Goal: Task Accomplishment & Management: Complete application form

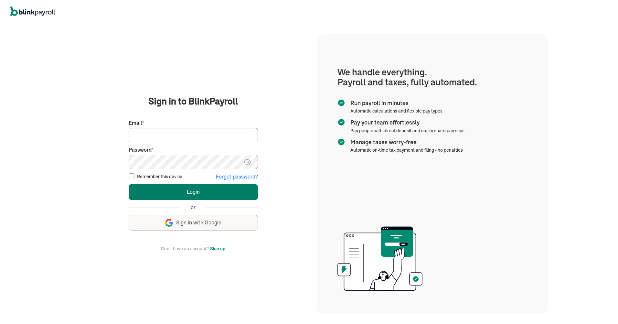
type input "[PERSON_NAME][EMAIL_ADDRESS][DOMAIN_NAME]"
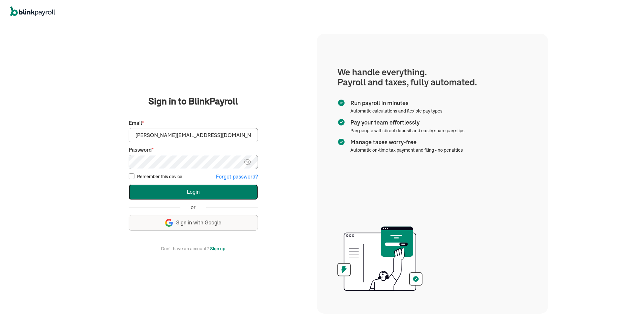
click at [216, 179] on button "Login" at bounding box center [193, 192] width 129 height 16
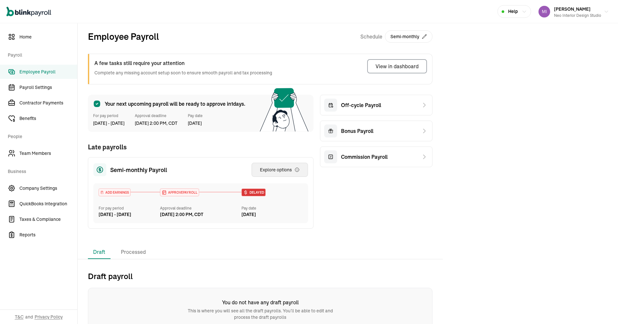
click at [277, 167] on div "Explore options" at bounding box center [280, 170] width 40 height 6
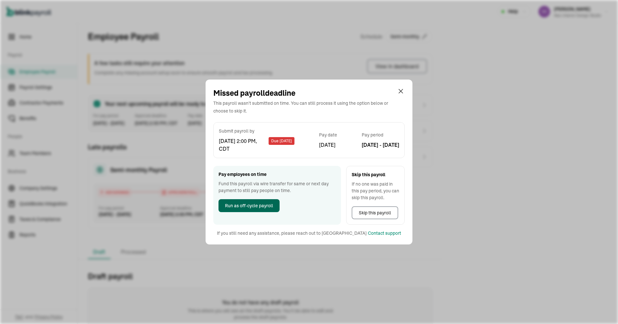
click at [248, 201] on button "Run as off-cycle payroll" at bounding box center [249, 205] width 61 height 13
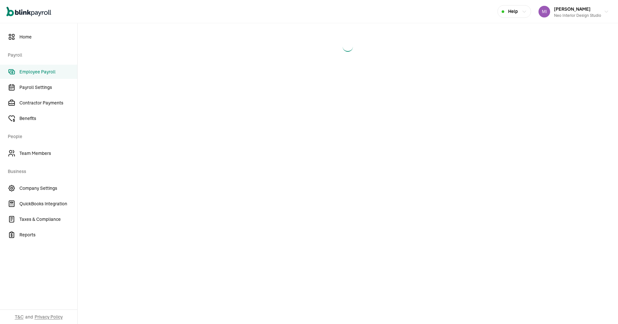
select select "direct_deposit"
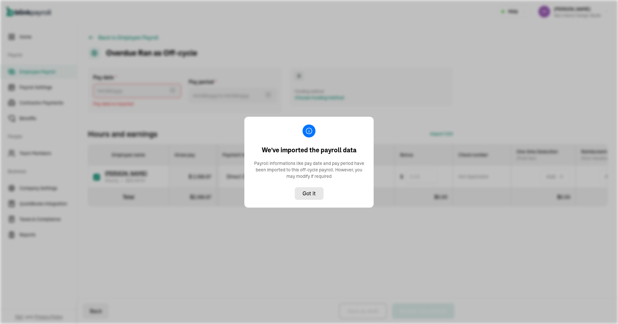
type input "[DATE] ~ [DATE]"
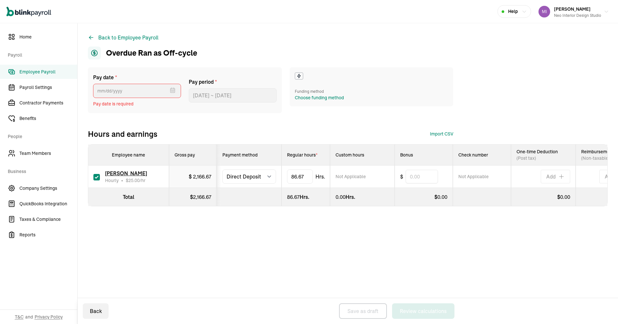
click at [265, 253] on div "Back to Employee Payroll Overdue Ran as Off-cycle Pay date * [DATE] Mon Tue Wed…" at bounding box center [348, 173] width 541 height 301
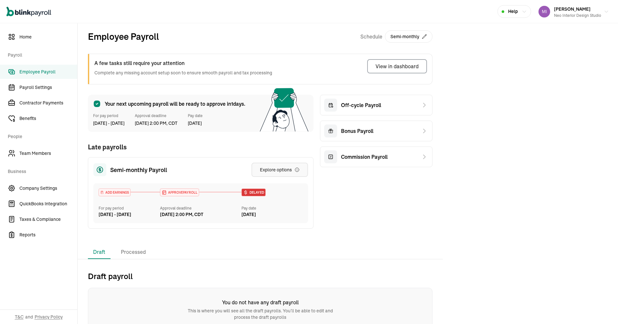
click at [277, 167] on div "Explore options" at bounding box center [280, 170] width 40 height 6
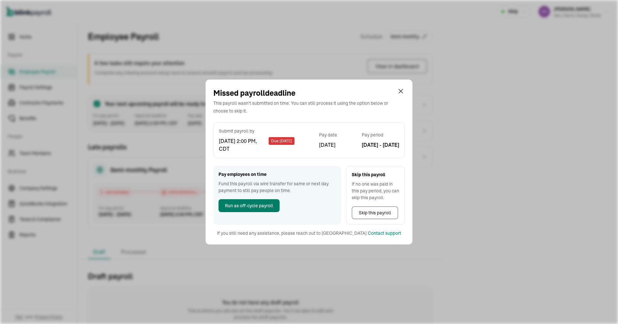
click at [248, 201] on button "Run as off-cycle payroll" at bounding box center [249, 205] width 61 height 13
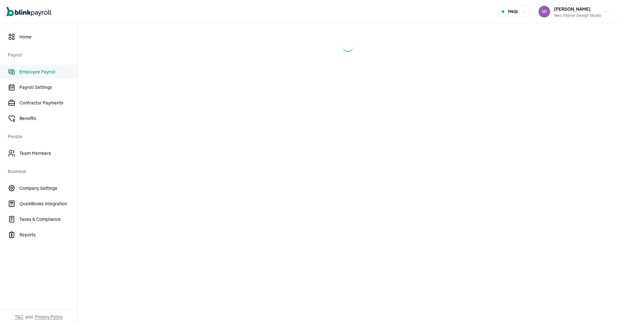
select select "direct_deposit"
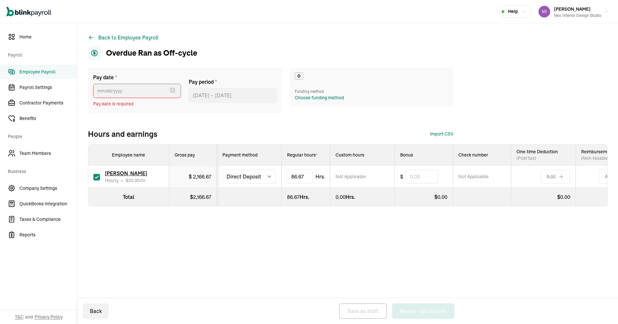
click at [265, 253] on div "Back to Employee Payroll Overdue Ran as Off-cycle Pay date * [DATE] Mon Tue Wed…" at bounding box center [348, 173] width 541 height 301
select select "direct_deposit"
drag, startPoint x: 305, startPoint y: 176, endPoint x: 325, endPoint y: 178, distance: 19.8
drag, startPoint x: 329, startPoint y: 178, endPoint x: 287, endPoint y: 174, distance: 42.2
click at [287, 174] on input "86.6666666667" at bounding box center [310, 177] width 46 height 14
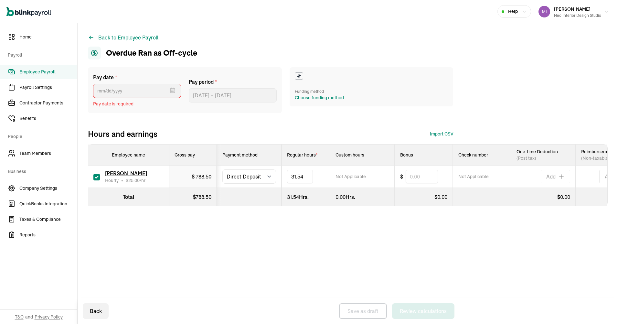
type input "31.5"
click at [294, 238] on div "Back to Employee Payroll Overdue Ran as Off-cycle Pay date * [DATE] Mon Tue Wed…" at bounding box center [348, 132] width 541 height 219
click at [129, 104] on span "Pay date is required" at bounding box center [137, 104] width 88 height 7
click at [161, 229] on div "Pay date * Sep 2025 Mon Tue Wed Thu Fri Sat Sun 25 26 27 28 29 30 31 1 2 3 4 5 …" at bounding box center [348, 149] width 520 height 165
click at [251, 175] on select "Select method Direct Deposit Cash/Check" at bounding box center [249, 176] width 54 height 14
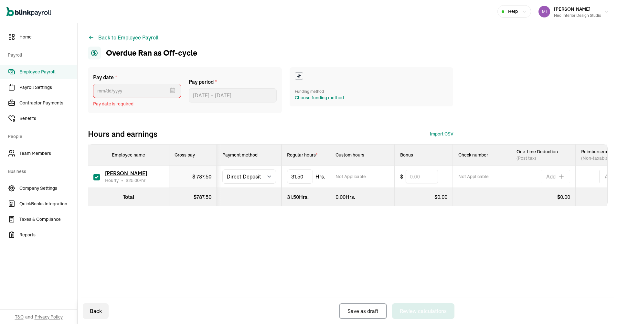
click at [280, 252] on div "Back to Employee Payroll Overdue Ran as Off-cycle Pay date * [DATE] Mon Tue Wed…" at bounding box center [348, 173] width 541 height 301
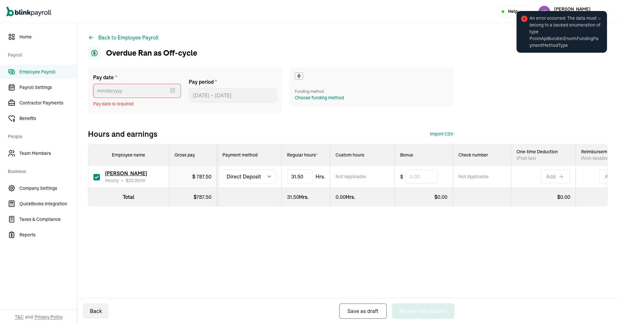
click at [334, 253] on div "Back to Employee Payroll Overdue Ran as Off-cycle Pay date * [DATE] Mon Tue Wed…" at bounding box center [348, 173] width 541 height 301
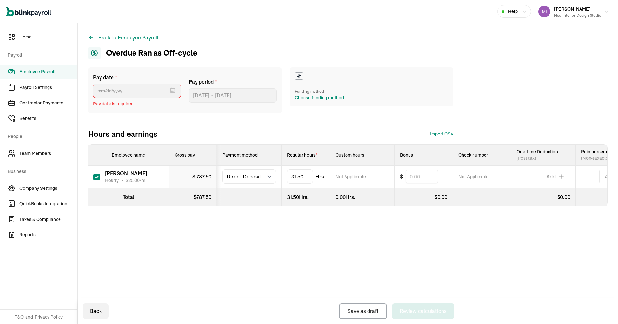
click at [89, 37] on icon at bounding box center [91, 37] width 6 height 6
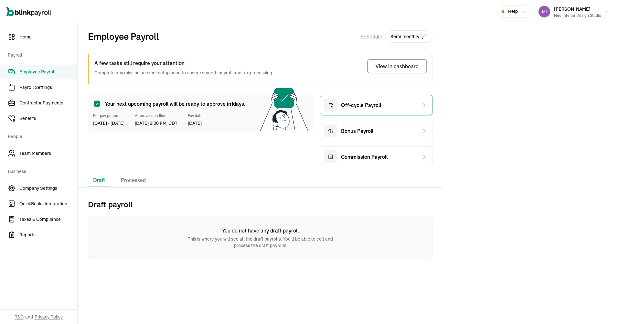
click at [340, 97] on div "Off-cycle Payroll" at bounding box center [376, 105] width 113 height 21
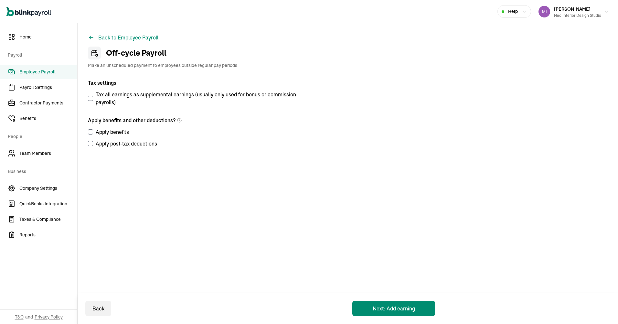
click at [45, 69] on span "Employee Payroll" at bounding box center [48, 72] width 58 height 7
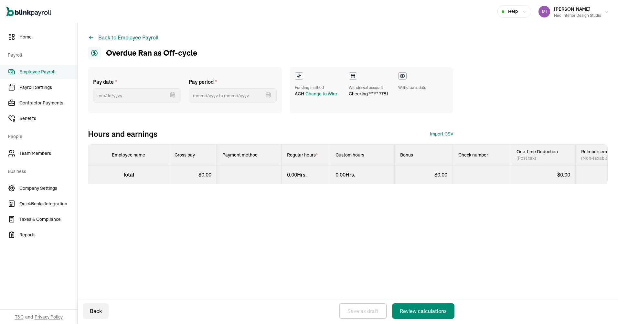
select select "direct_deposit"
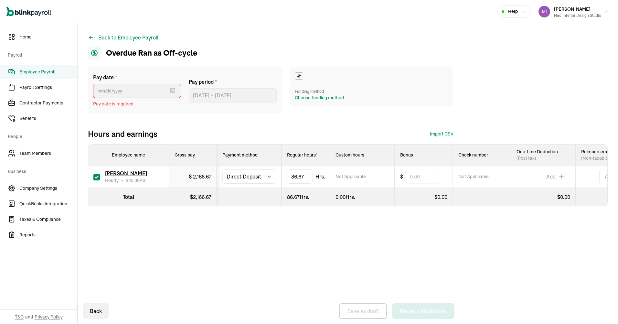
click at [113, 103] on span "Pay date is required" at bounding box center [137, 104] width 88 height 7
select select "direct_deposit"
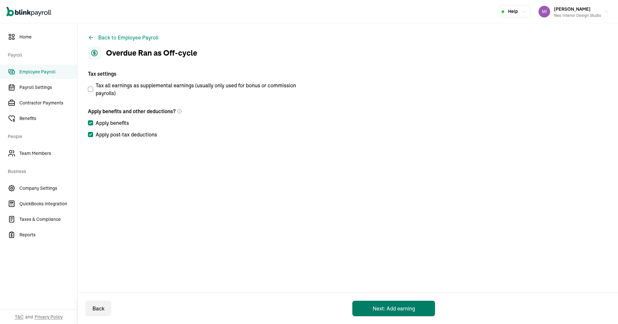
click at [389, 306] on button "Next: Add earning" at bounding box center [393, 309] width 83 height 16
select select "direct_deposit"
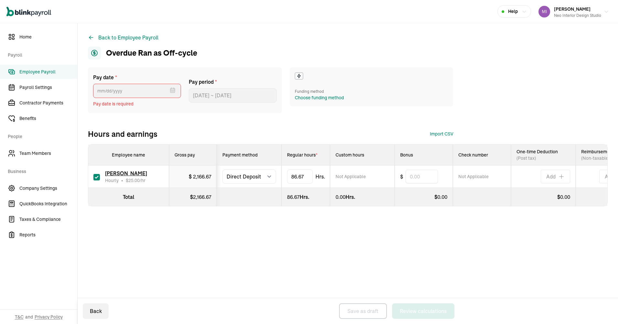
click at [154, 225] on div "Pay date * Sep 2025 Mon Tue Wed Thu Fri Sat Sun 25 26 27 28 29 30 31 1 2 3 4 5 …" at bounding box center [348, 149] width 520 height 165
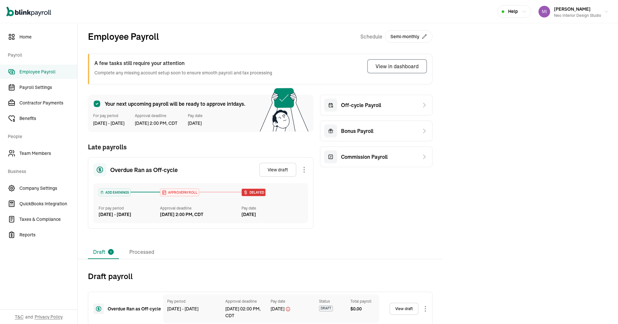
scroll to position [14, 0]
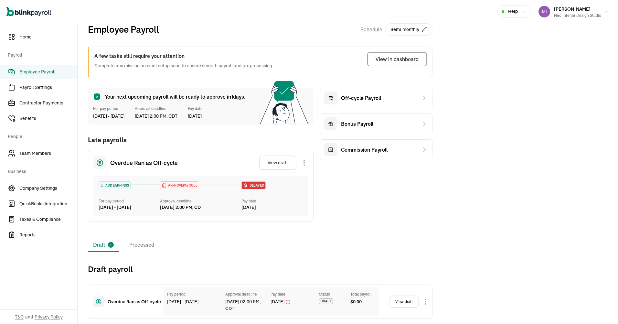
click at [399, 303] on link "View draft" at bounding box center [404, 302] width 29 height 12
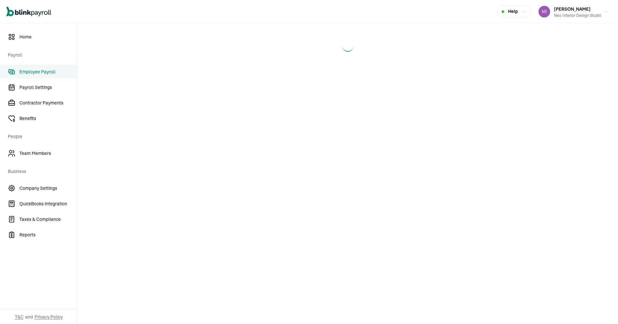
select select "direct_deposit"
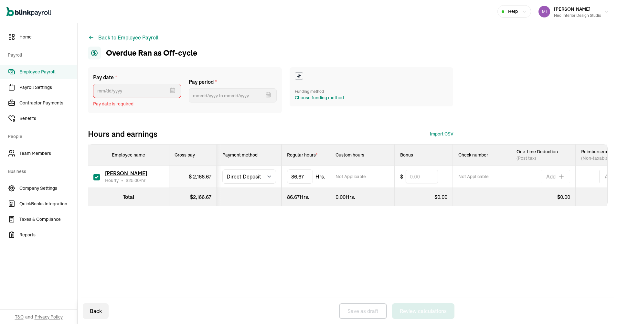
type input "[DATE] ~ [DATE]"
click at [317, 96] on div "Choose funding method" at bounding box center [319, 97] width 49 height 7
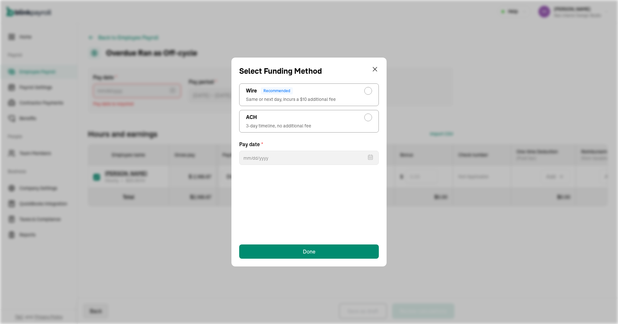
click at [309, 117] on div "ACH" at bounding box center [309, 117] width 126 height 8
click at [367, 117] on input "ACH 3-day timeline, no additional fee" at bounding box center [369, 115] width 5 height 5
radio input "true"
select select "554"
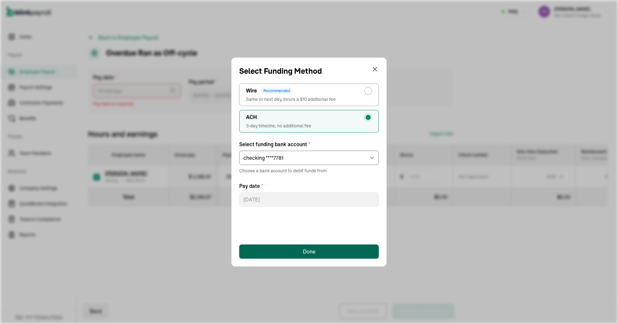
click at [306, 253] on div "Done" at bounding box center [309, 252] width 13 height 8
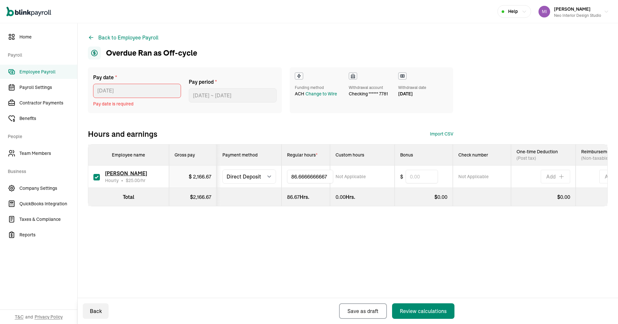
drag, startPoint x: 306, startPoint y: 178, endPoint x: 283, endPoint y: 175, distance: 23.5
drag, startPoint x: 328, startPoint y: 175, endPoint x: 274, endPoint y: 174, distance: 54.3
click at [274, 174] on tr "Emily Gunderson Hourly • $ 25.00 /hr $ 2,166.67 Select method Direct Deposit Ca…" at bounding box center [361, 177] width 546 height 22
type input "31.5"
click at [340, 257] on div "Back to Employee Payroll Overdue Ran as Off-cycle Pay date * 10/03/2025 Oct 202…" at bounding box center [348, 173] width 541 height 301
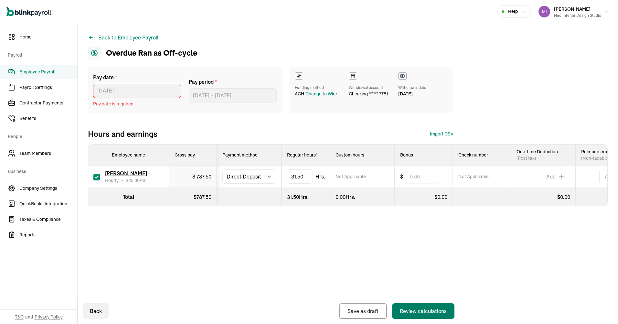
click at [439, 308] on div "Review calculations" at bounding box center [423, 311] width 47 height 8
select select "direct_deposit"
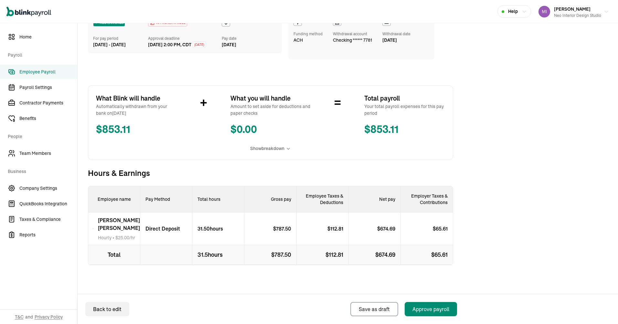
scroll to position [61, 0]
click at [425, 306] on div "Approve payroll" at bounding box center [431, 309] width 37 height 8
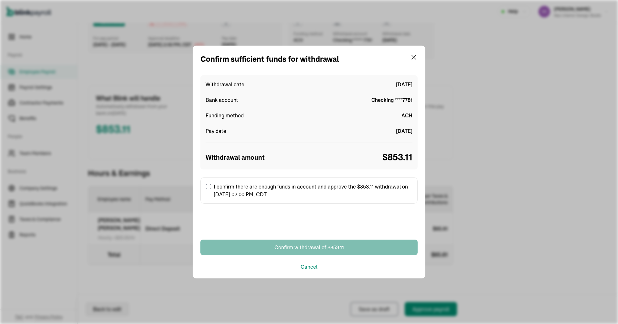
click at [211, 185] on label "I confirm there are enough funds in account and approve the $853.11 withdrawal …" at bounding box center [308, 190] width 217 height 27
click at [211, 185] on input "I confirm there are enough funds in account and approve the $853.11 withdrawal …" at bounding box center [208, 186] width 5 height 5
checkbox input "true"
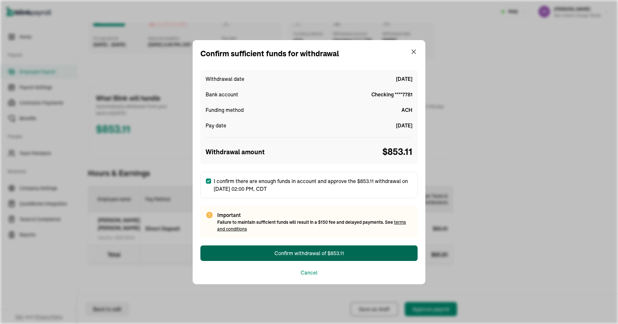
click at [342, 252] on div "Confirm withdrawal of $853.11" at bounding box center [309, 253] width 70 height 8
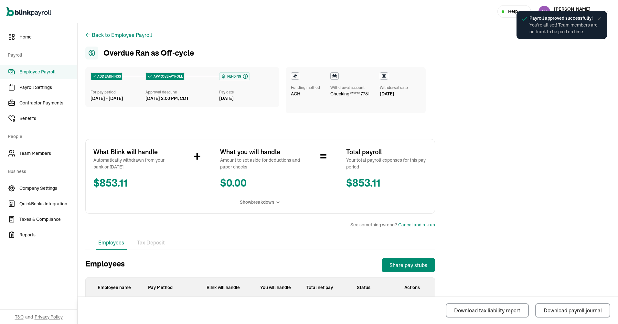
click at [536, 102] on main "Back to Employee Payroll Overdue Ran as Off‑cycle ADD EARNINGS For pay period S…" at bounding box center [348, 200] width 541 height 354
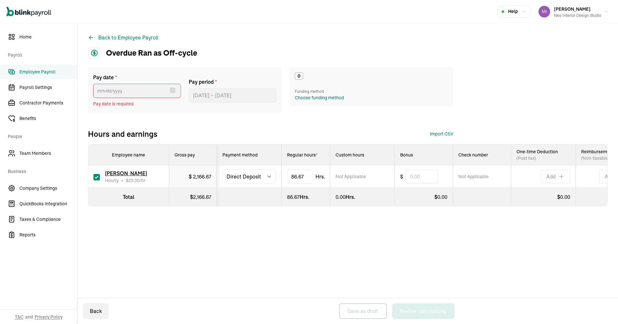
select select "direct_deposit"
drag, startPoint x: 305, startPoint y: 176, endPoint x: 325, endPoint y: 178, distance: 19.8
drag, startPoint x: 329, startPoint y: 178, endPoint x: 287, endPoint y: 174, distance: 42.2
click at [287, 174] on input "86.6666666667" at bounding box center [310, 177] width 46 height 14
type input "31.5"
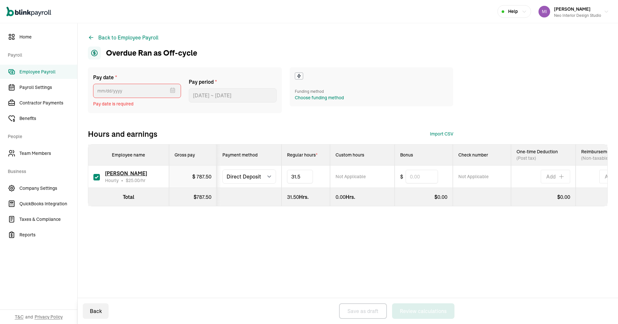
click at [294, 238] on div "Back to Employee Payroll Overdue Ran as Off-cycle Pay date * [DATE] Mon Tue Wed…" at bounding box center [348, 132] width 541 height 219
click at [129, 104] on span "Pay date is required" at bounding box center [137, 104] width 88 height 7
click at [161, 229] on div "Pay date * Sep 2025 Mon Tue Wed Thu Fri Sat Sun 25 26 27 28 29 30 31 1 2 3 4 5 …" at bounding box center [348, 149] width 520 height 165
click at [251, 175] on select "Select method Direct Deposit Cash/Check" at bounding box center [249, 176] width 54 height 14
click at [280, 252] on div "Back to Employee Payroll Overdue Ran as Off-cycle Pay date * [DATE] Mon Tue Wed…" at bounding box center [348, 173] width 541 height 301
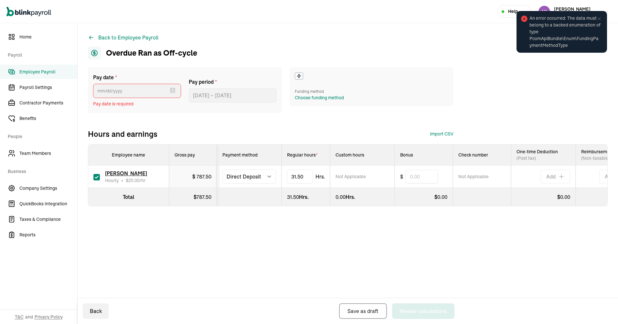
click at [334, 253] on div "Back to Employee Payroll Overdue Ran as Off-cycle Pay date * [DATE] Mon Tue Wed…" at bounding box center [348, 173] width 541 height 301
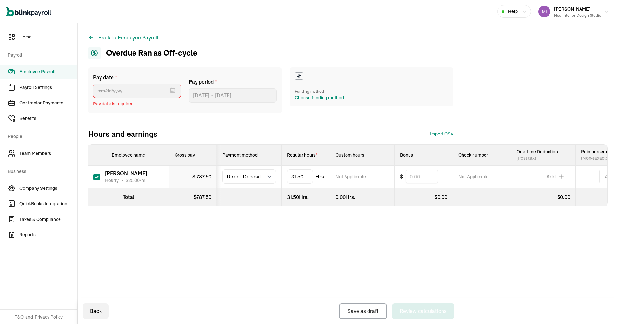
click at [89, 37] on icon at bounding box center [91, 37] width 6 height 6
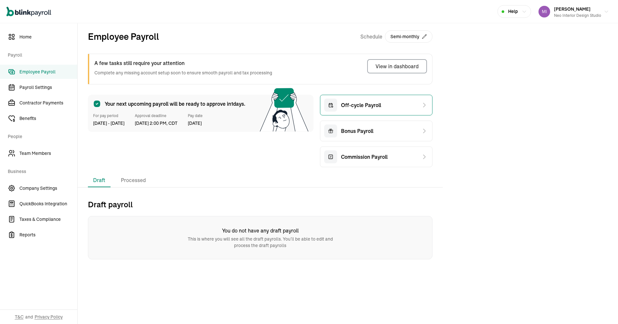
click at [340, 97] on div "Off-cycle Payroll" at bounding box center [376, 105] width 113 height 21
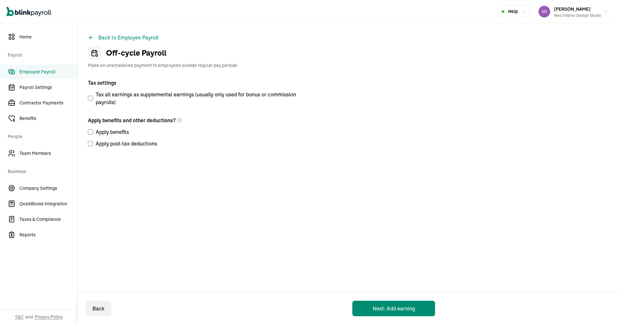
click at [45, 69] on span "Employee Payroll" at bounding box center [48, 72] width 58 height 7
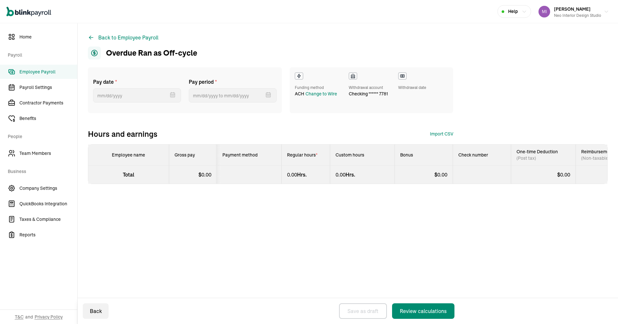
select select "direct_deposit"
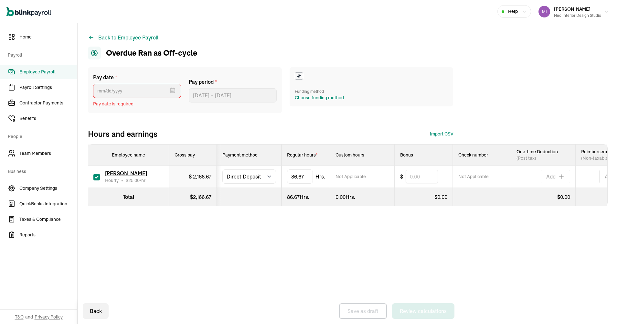
click at [113, 103] on span "Pay date is required" at bounding box center [137, 104] width 88 height 7
select select "direct_deposit"
type input "[DATE] ~ [DATE]"
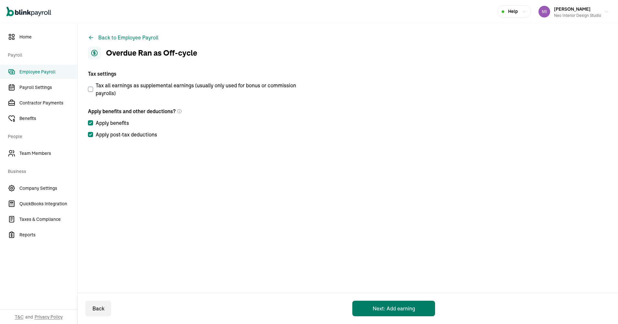
click at [389, 306] on button "Next: Add earning" at bounding box center [393, 309] width 83 height 16
select select "direct_deposit"
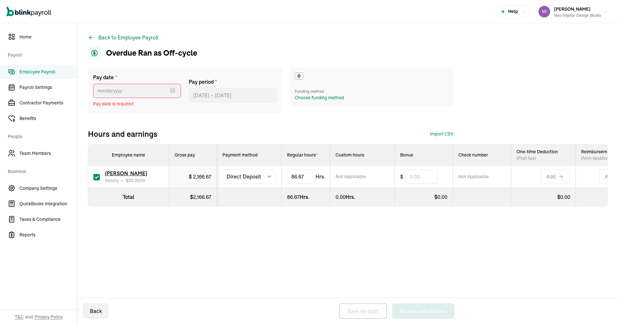
click at [154, 225] on div "Pay date * Sep 2025 Mon Tue Wed Thu Fri Sat Sun 25 26 27 28 29 30 31 1 2 3 4 5 …" at bounding box center [348, 149] width 520 height 165
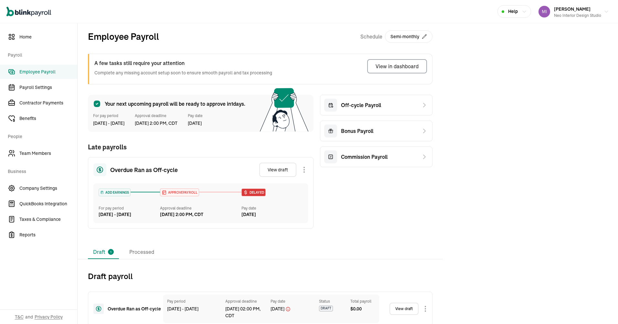
scroll to position [14, 0]
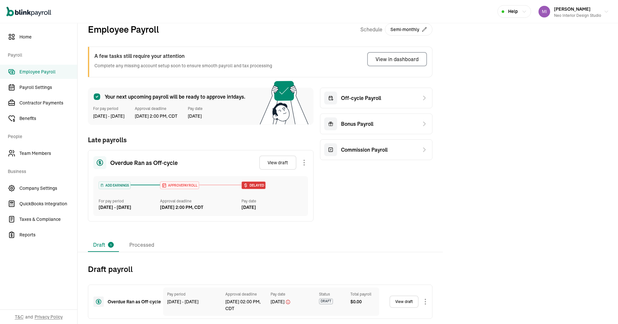
click at [399, 303] on link "View draft" at bounding box center [404, 302] width 29 height 12
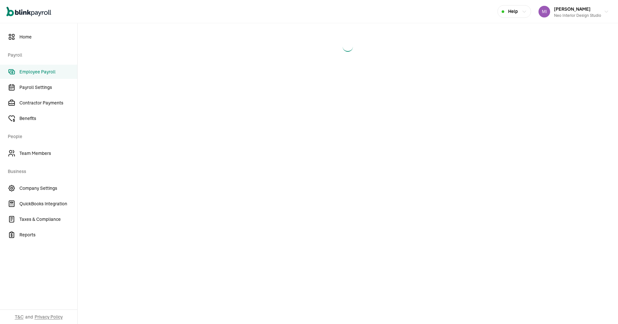
select select "direct_deposit"
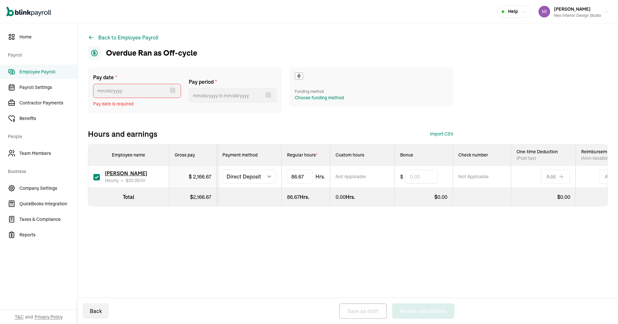
type input "[DATE] ~ [DATE]"
click at [317, 96] on div "Choose funding method" at bounding box center [319, 97] width 49 height 7
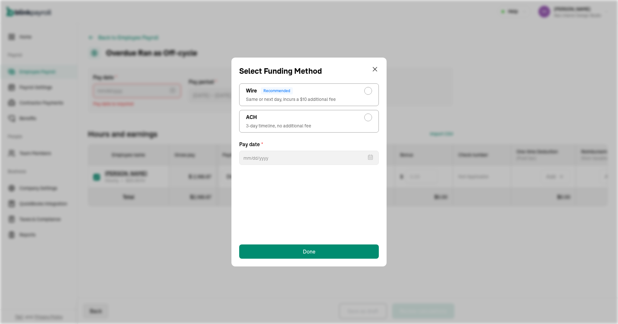
click at [309, 117] on div "ACH" at bounding box center [309, 117] width 126 height 8
click at [367, 117] on input "ACH 3-day timeline, no additional fee" at bounding box center [369, 115] width 5 height 5
radio input "true"
select select "554"
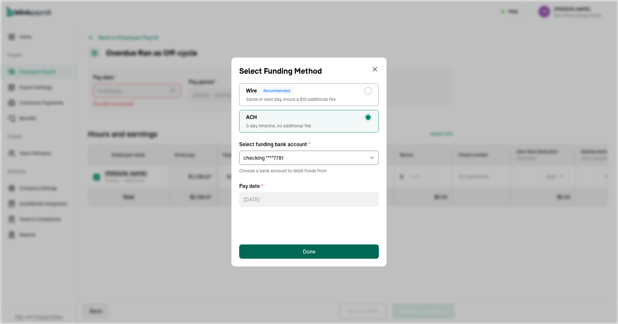
click at [306, 253] on div "Done" at bounding box center [309, 252] width 13 height 8
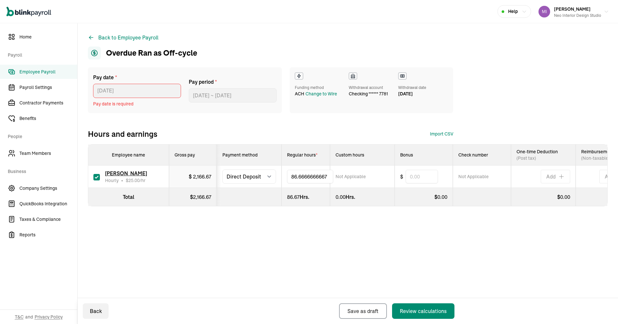
drag, startPoint x: 306, startPoint y: 178, endPoint x: 283, endPoint y: 175, distance: 23.5
drag, startPoint x: 328, startPoint y: 175, endPoint x: 274, endPoint y: 174, distance: 54.3
click at [274, 174] on tr "Emily Gunderson Hourly • $ 25.00 /hr $ 2,166.67 Select method Direct Deposit Ca…" at bounding box center [361, 177] width 546 height 22
type input "31.5"
click at [340, 257] on div "Back to Employee Payroll Overdue Ran as Off-cycle Pay date * 10/03/2025 Oct 202…" at bounding box center [348, 173] width 541 height 301
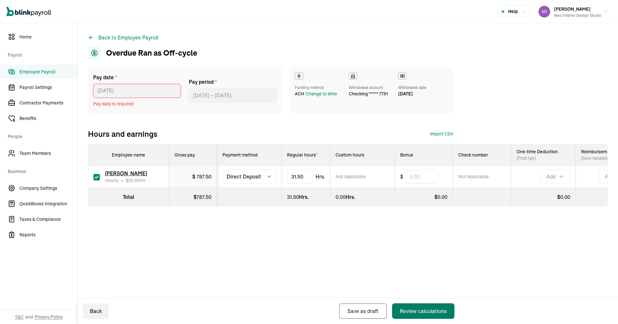
click at [439, 308] on div "Review calculations" at bounding box center [423, 311] width 47 height 8
select select "direct_deposit"
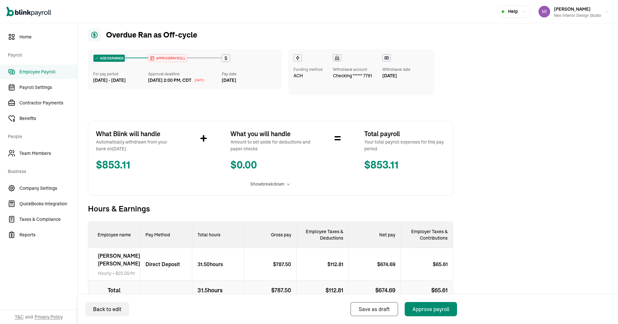
scroll to position [61, 0]
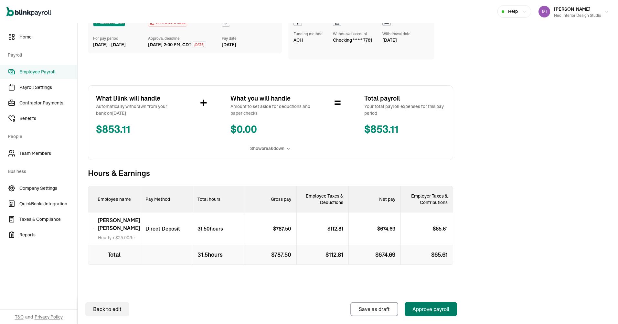
click at [425, 306] on div "Approve payroll" at bounding box center [431, 309] width 37 height 8
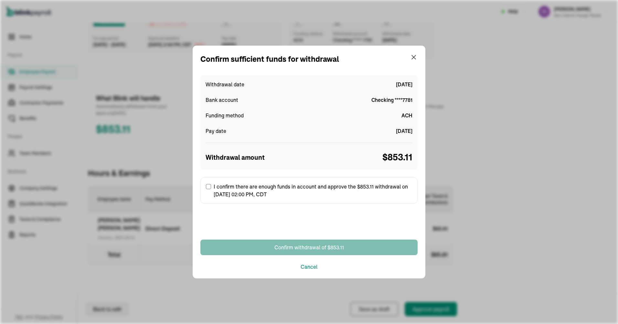
click at [211, 185] on label "I confirm there are enough funds in account and approve the $853.11 withdrawal …" at bounding box center [308, 190] width 217 height 27
click at [211, 185] on input "I confirm there are enough funds in account and approve the $853.11 withdrawal …" at bounding box center [208, 186] width 5 height 5
checkbox input "true"
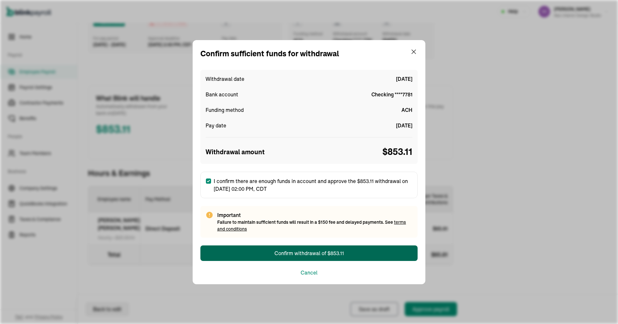
click at [342, 252] on div "Confirm withdrawal of $853.11" at bounding box center [309, 253] width 70 height 8
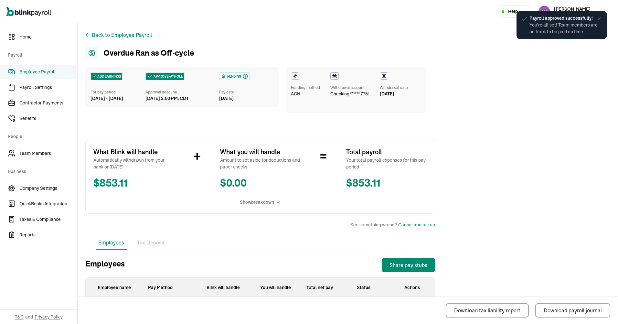
click at [536, 102] on main "Back to Employee Payroll Overdue Ran as Off‑cycle ADD EARNINGS For pay period S…" at bounding box center [348, 200] width 541 height 354
